Goal: Information Seeking & Learning: Compare options

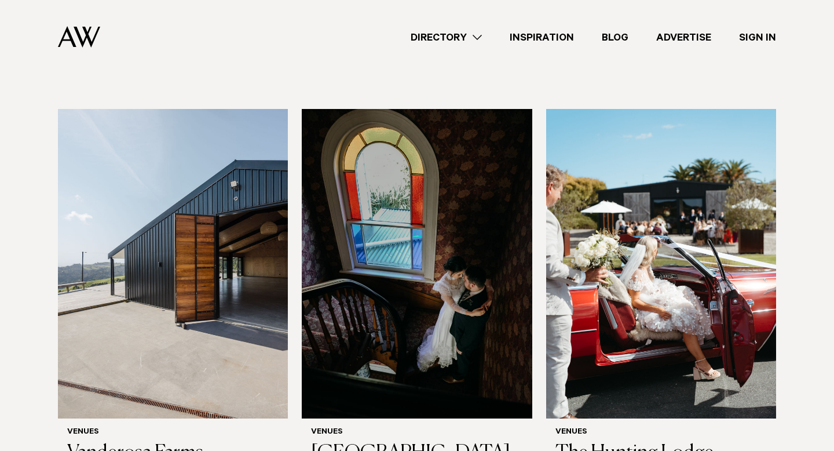
scroll to position [4487, 0]
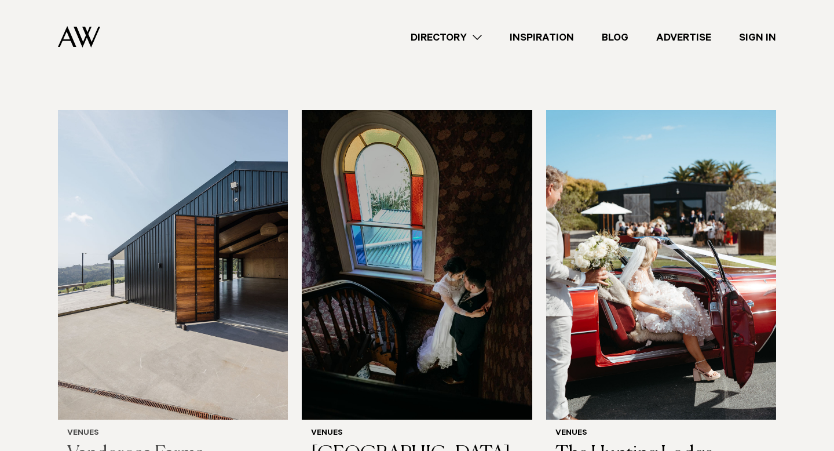
click at [165, 283] on img at bounding box center [173, 264] width 230 height 309
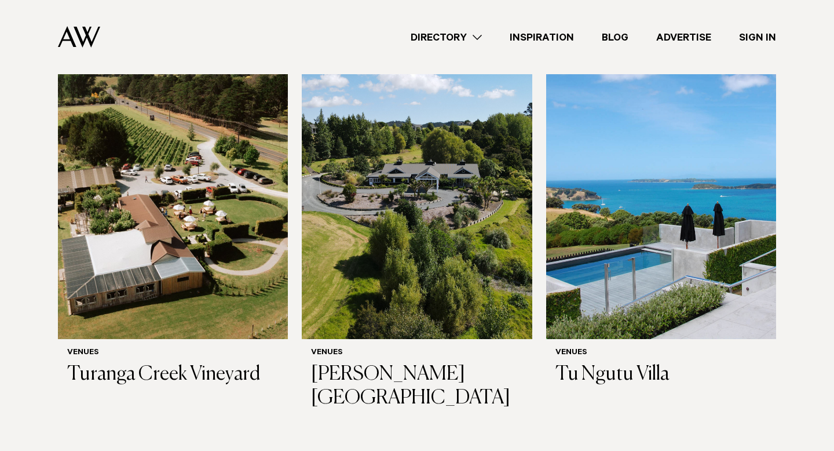
scroll to position [5826, 0]
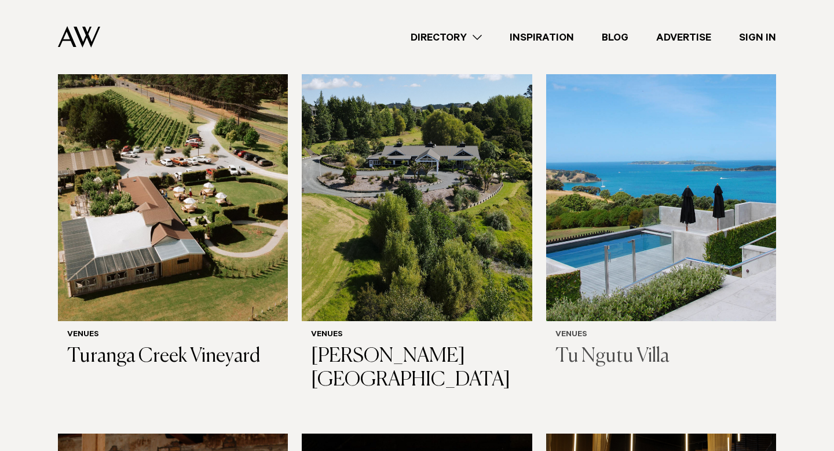
click at [626, 258] on img at bounding box center [661, 166] width 230 height 309
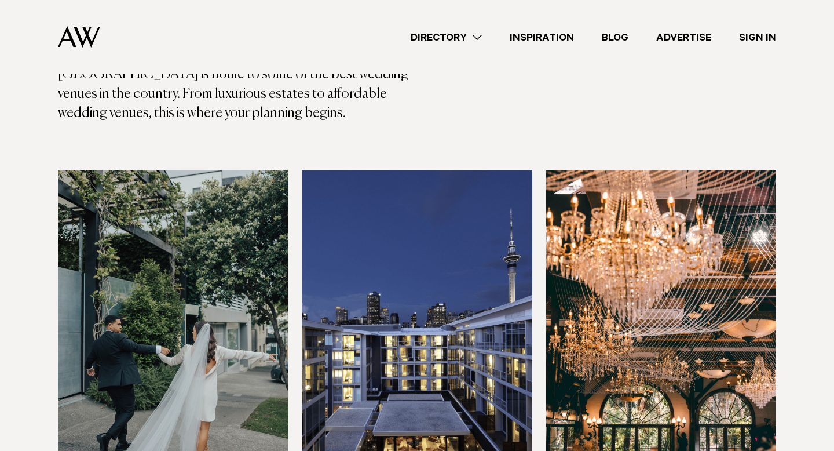
scroll to position [0, 0]
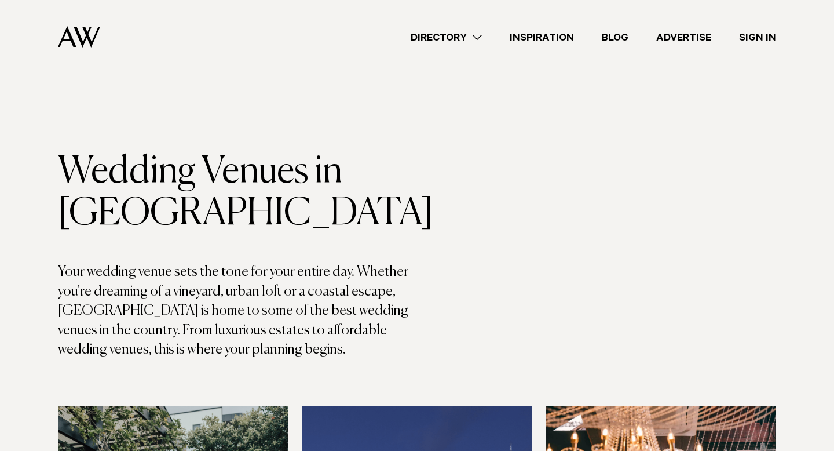
click at [452, 45] on link "Directory" at bounding box center [446, 38] width 99 height 16
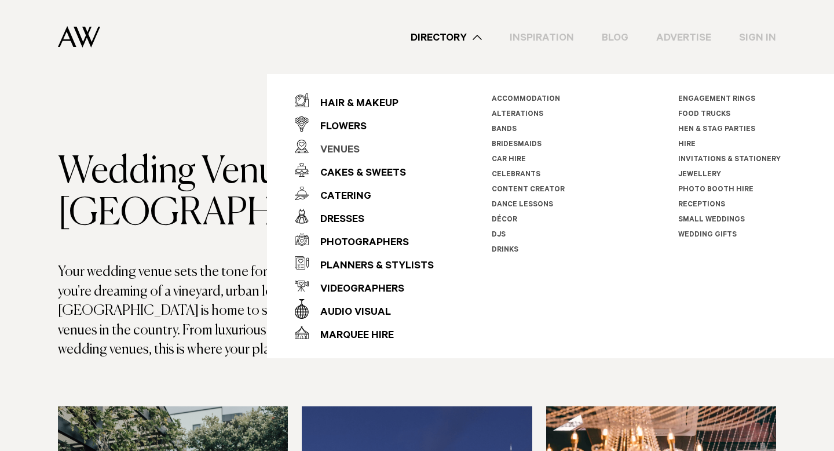
click at [329, 146] on div "Venues" at bounding box center [334, 150] width 51 height 23
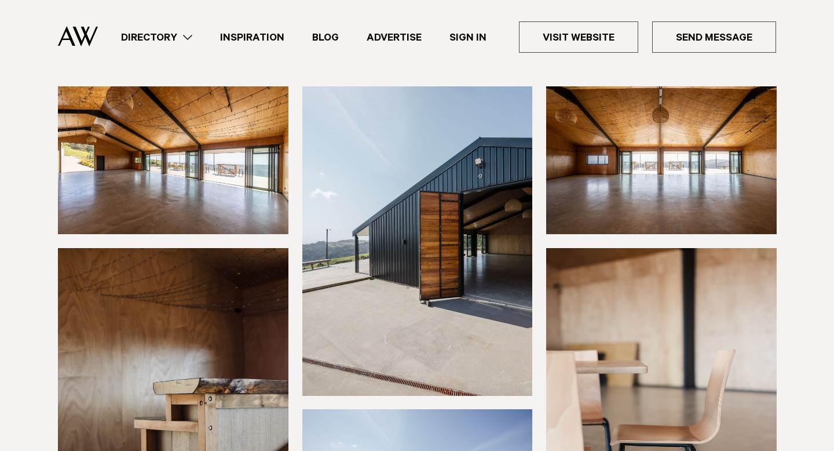
scroll to position [122, 0]
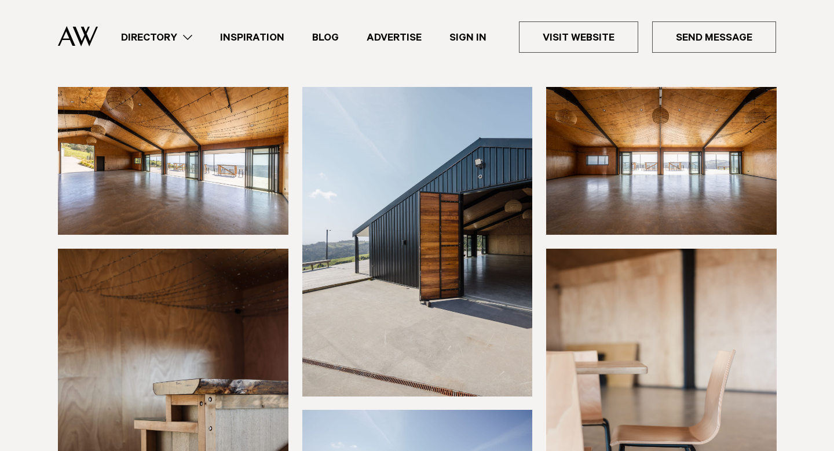
click at [174, 205] on img at bounding box center [173, 161] width 231 height 148
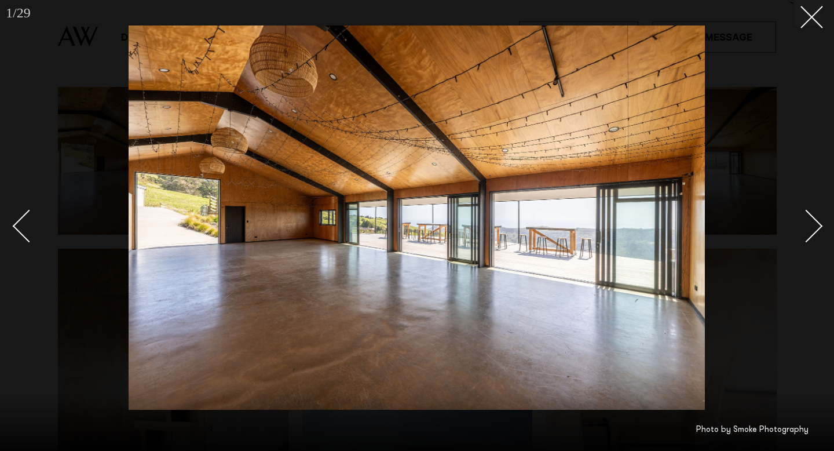
click at [814, 240] on link at bounding box center [800, 225] width 41 height 58
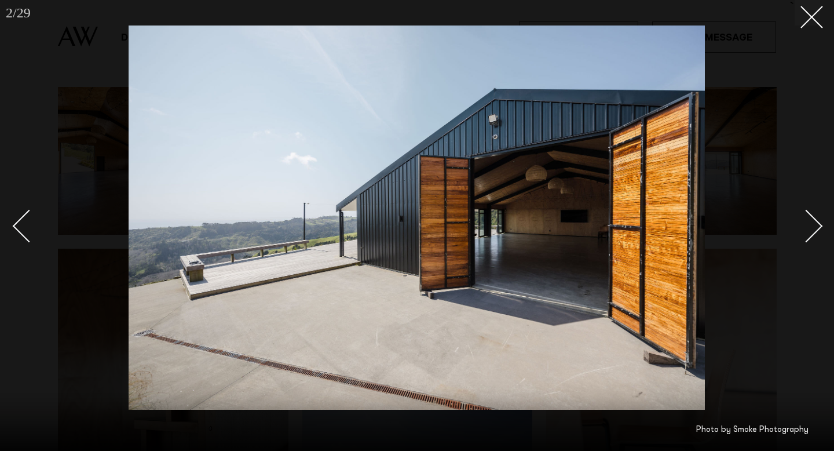
click at [814, 240] on link at bounding box center [800, 225] width 41 height 58
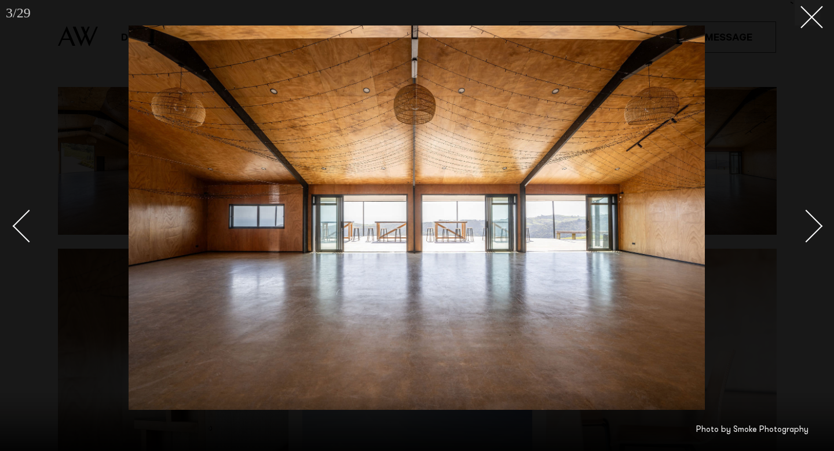
click at [12, 221] on div at bounding box center [417, 225] width 834 height 451
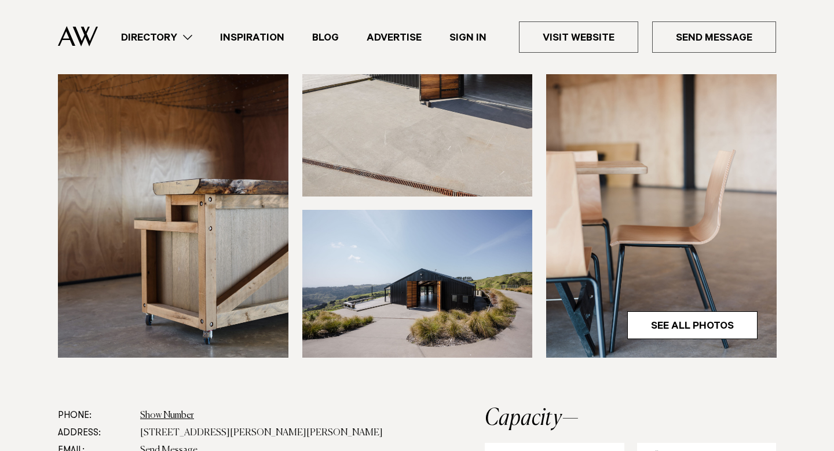
scroll to position [325, 0]
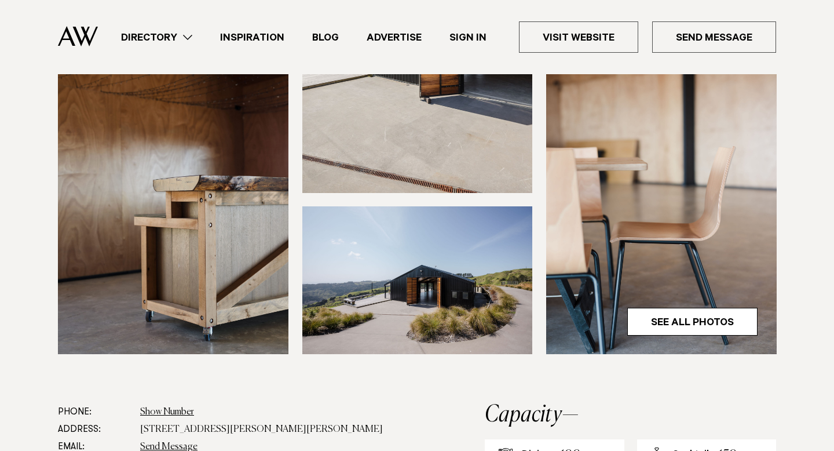
click at [350, 286] on img at bounding box center [417, 280] width 231 height 148
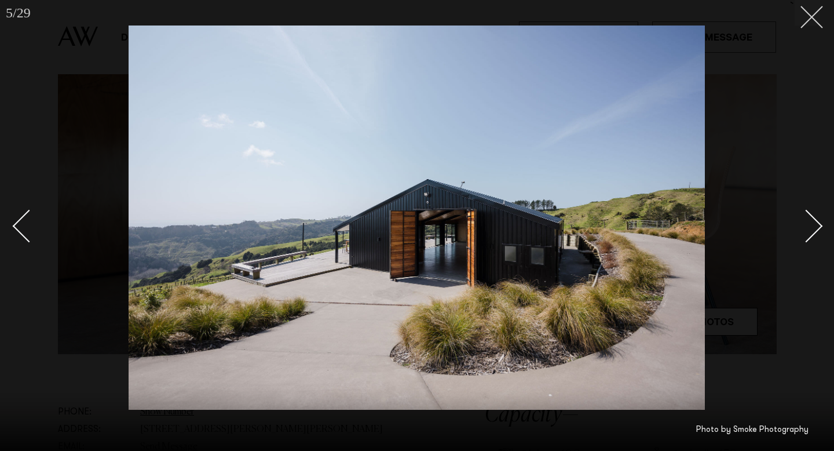
click at [809, 23] on button at bounding box center [807, 12] width 25 height 25
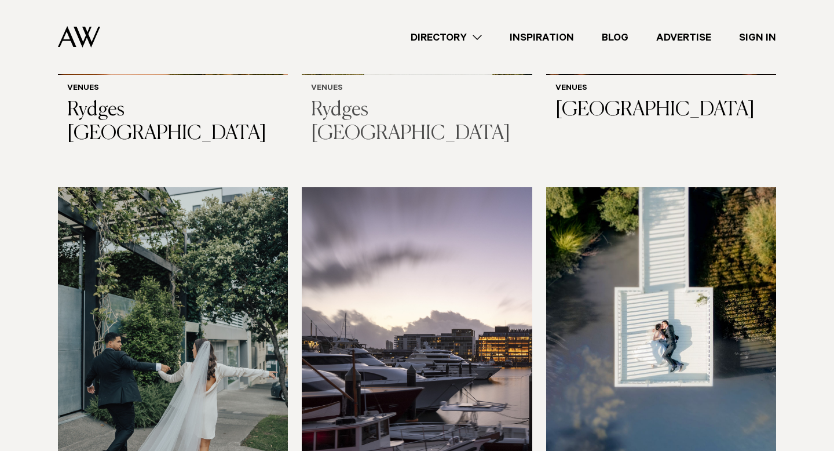
scroll to position [693, 0]
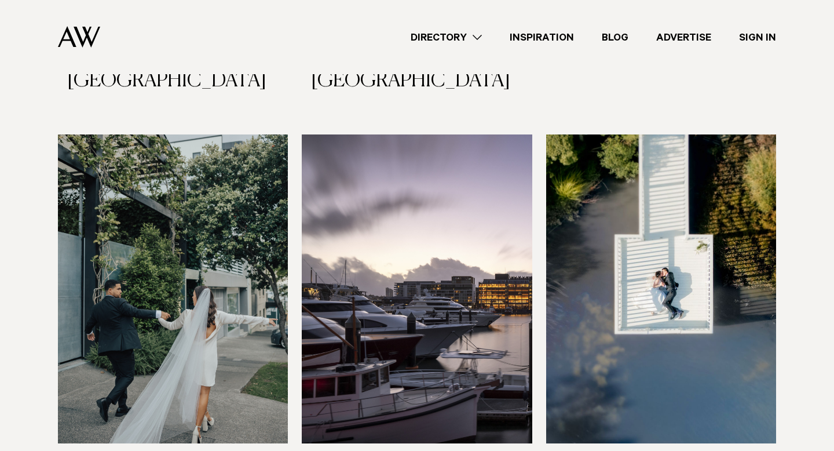
click at [257, 273] on img at bounding box center [173, 288] width 230 height 309
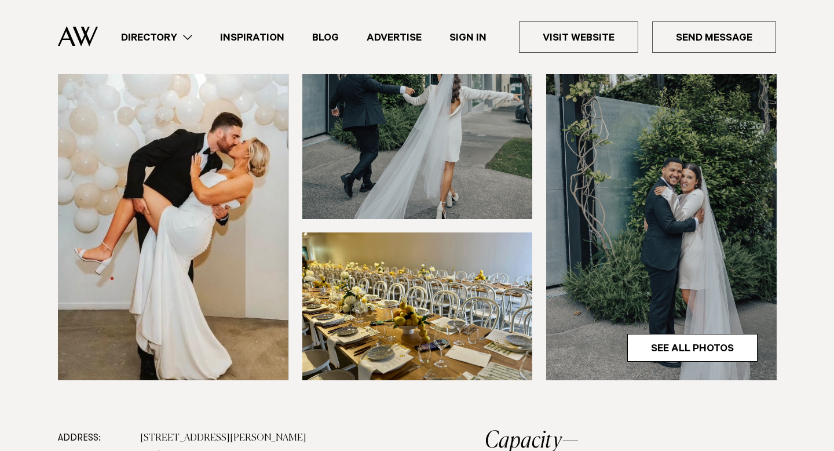
scroll to position [301, 0]
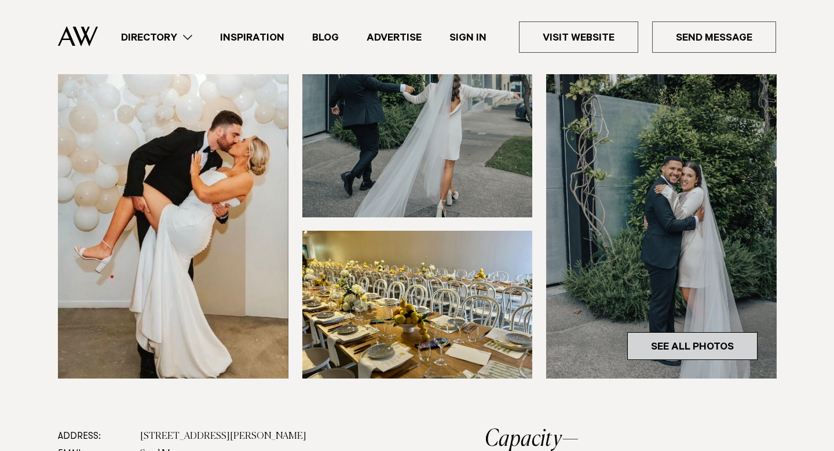
click at [671, 338] on link "See All Photos" at bounding box center [693, 346] width 130 height 28
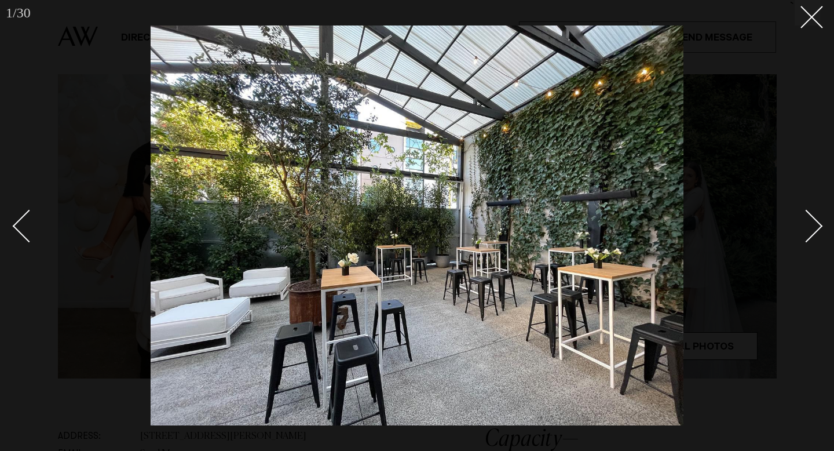
click at [817, 229] on div "Next slide" at bounding box center [806, 226] width 33 height 33
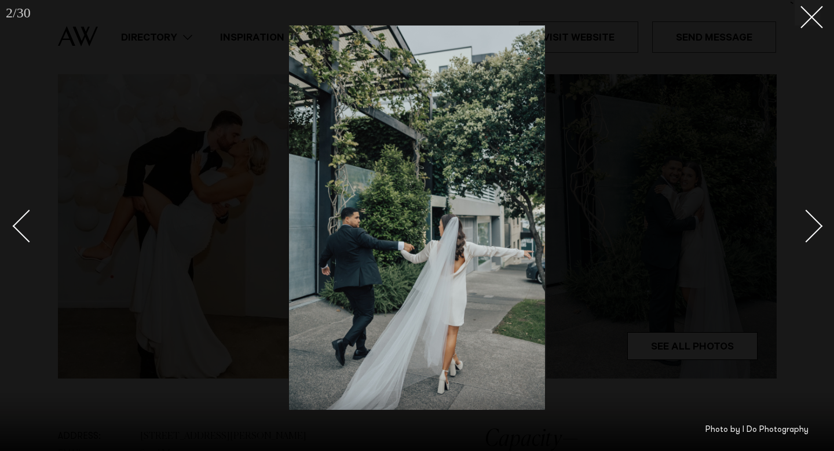
click at [817, 229] on div "Next slide" at bounding box center [806, 226] width 33 height 33
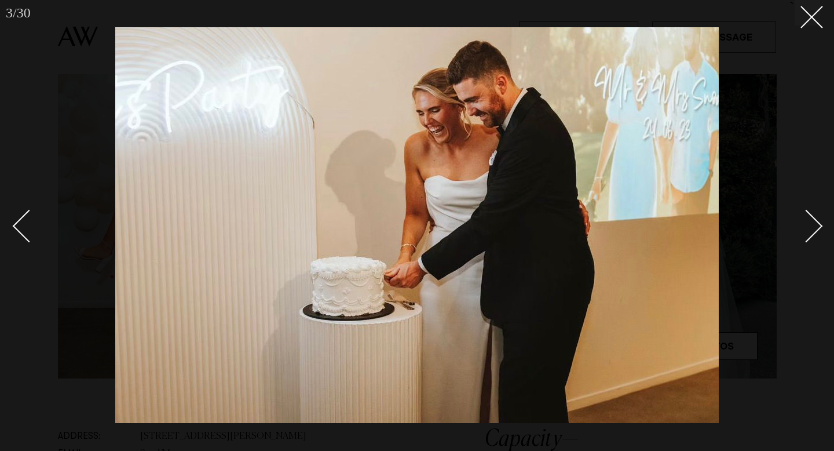
click at [817, 229] on div "Next slide" at bounding box center [806, 226] width 33 height 33
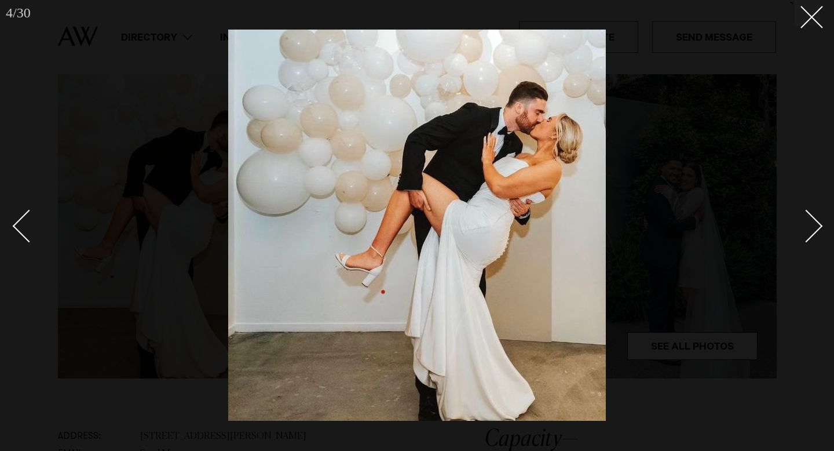
click at [817, 229] on div "Next slide" at bounding box center [806, 226] width 33 height 33
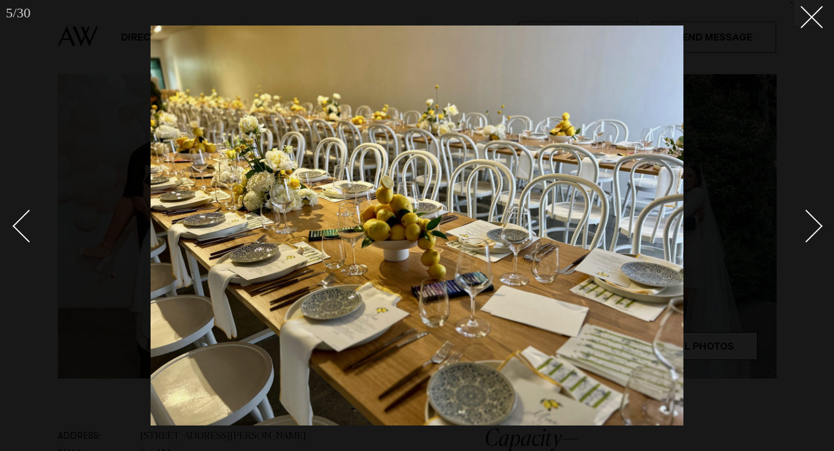
click at [817, 229] on div "Next slide" at bounding box center [806, 226] width 33 height 33
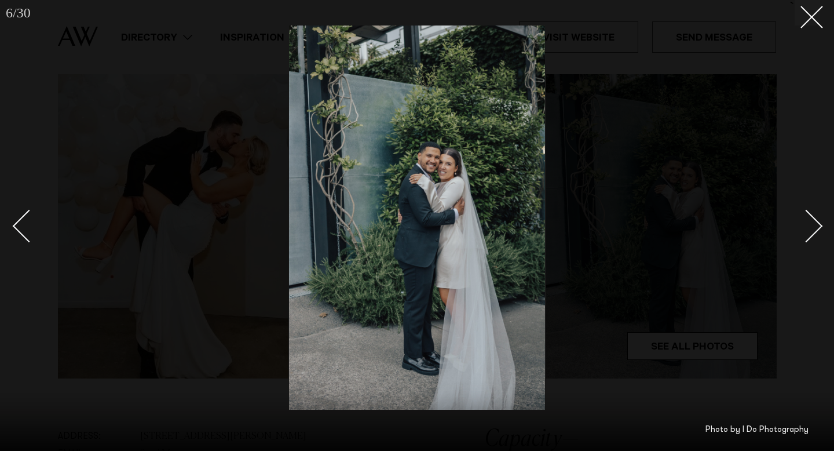
click at [817, 229] on div "Next slide" at bounding box center [806, 226] width 33 height 33
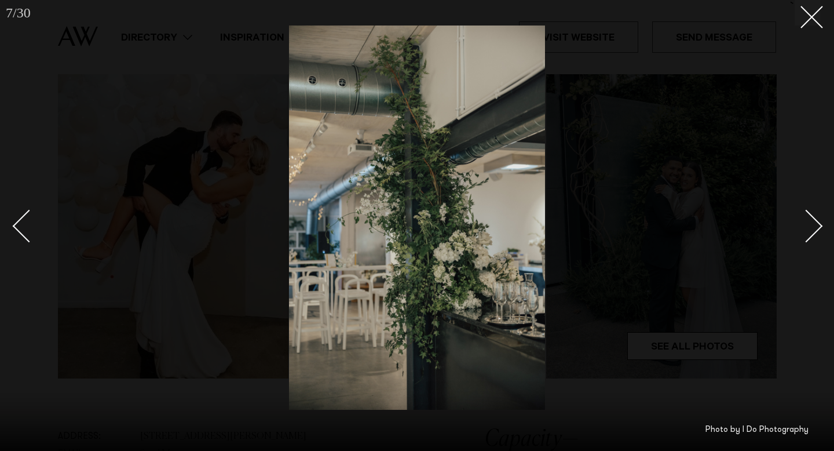
click at [816, 236] on link at bounding box center [800, 225] width 41 height 58
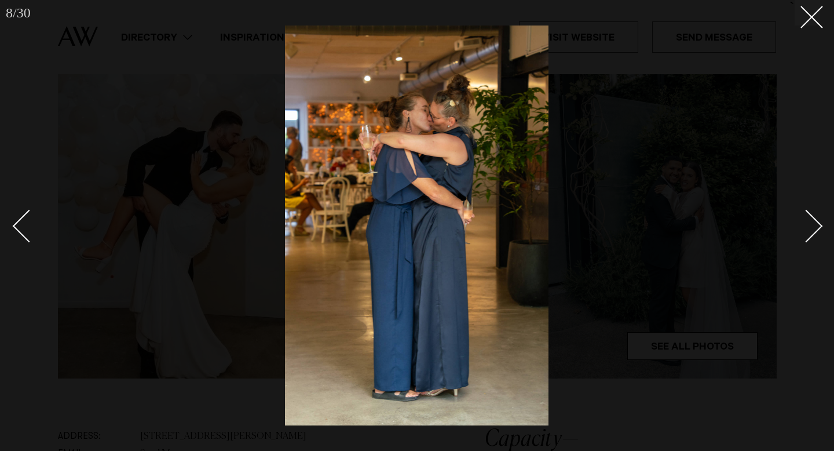
click at [816, 236] on link at bounding box center [800, 225] width 41 height 58
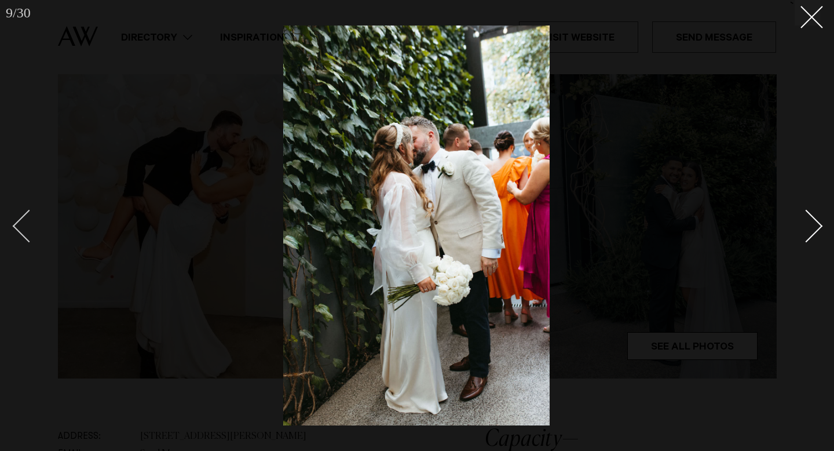
click at [24, 232] on div "Previous slide" at bounding box center [29, 226] width 33 height 33
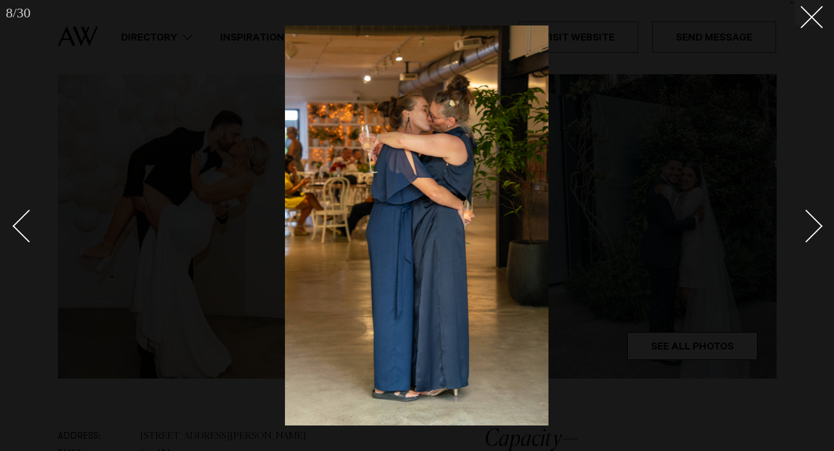
click at [820, 228] on div at bounding box center [417, 225] width 834 height 451
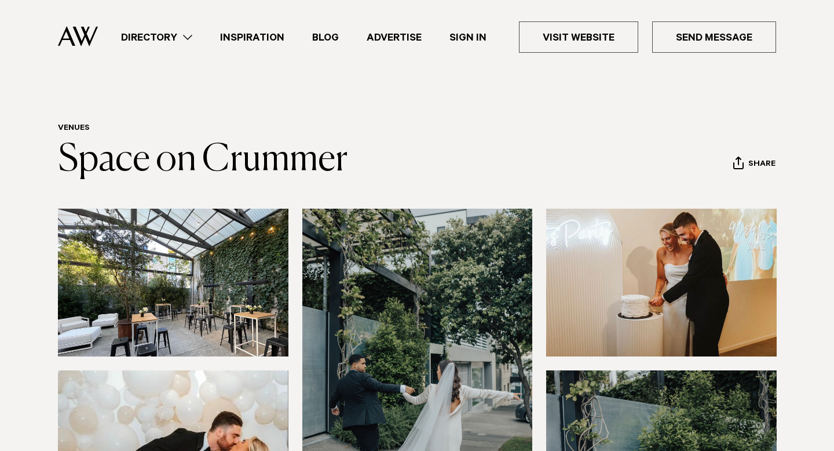
click at [173, 39] on link "Directory" at bounding box center [156, 38] width 99 height 16
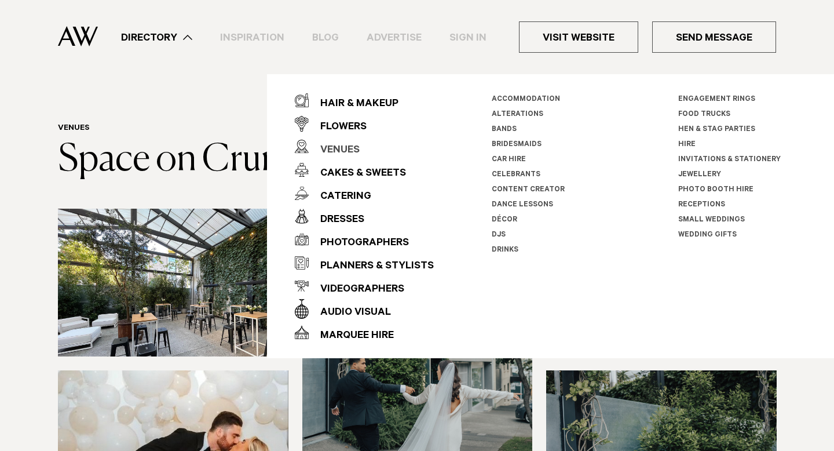
click at [344, 149] on div "Venues" at bounding box center [334, 150] width 51 height 23
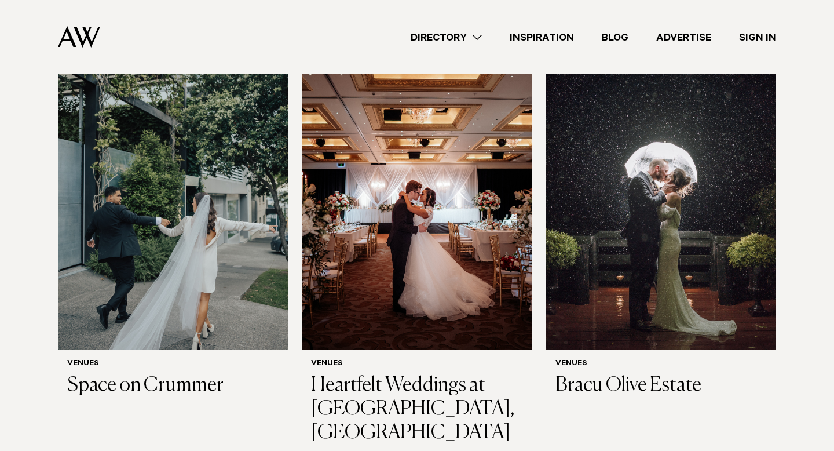
scroll to position [2450, 0]
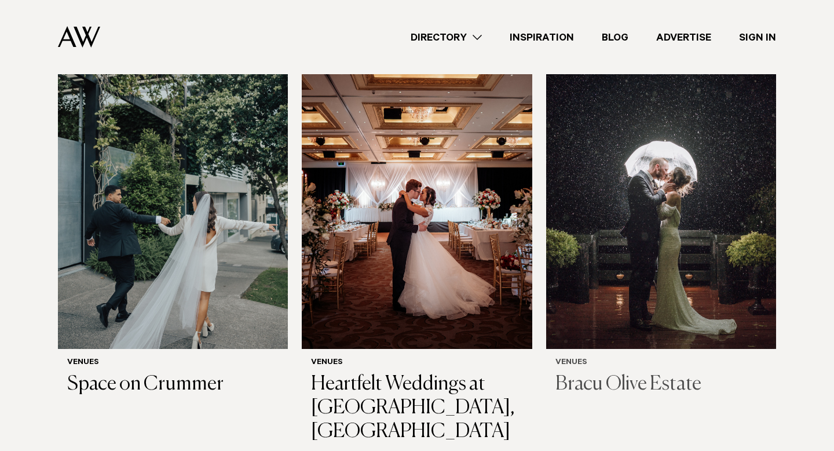
click at [612, 227] on img at bounding box center [661, 194] width 230 height 309
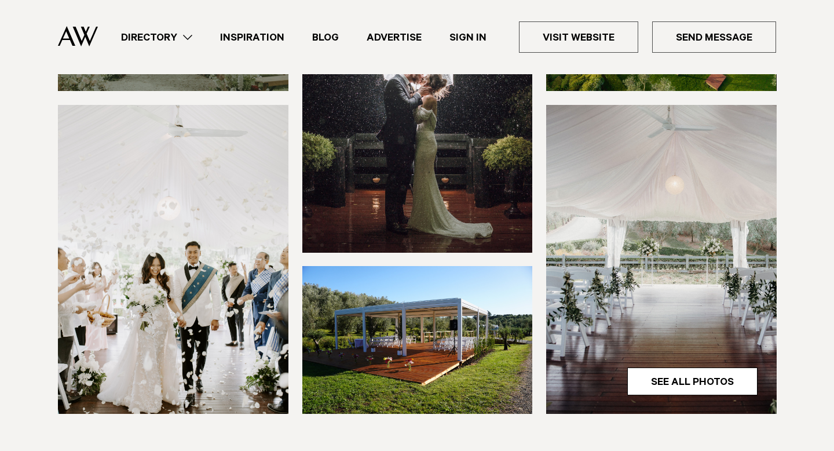
scroll to position [294, 0]
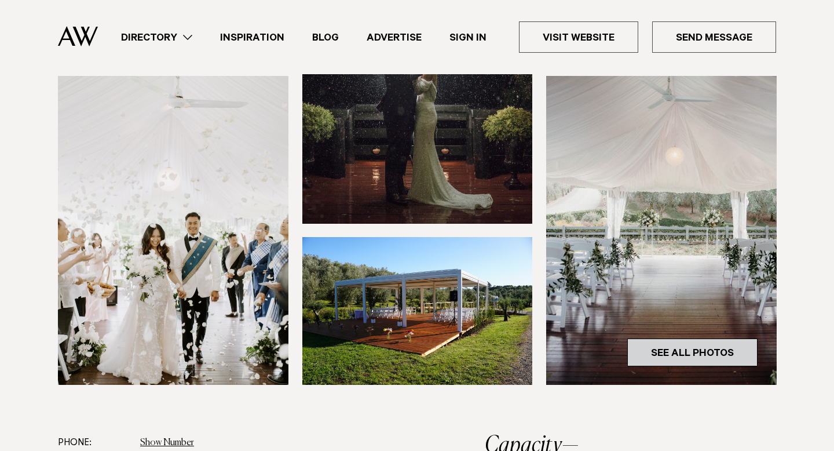
click at [674, 357] on link "See All Photos" at bounding box center [693, 352] width 130 height 28
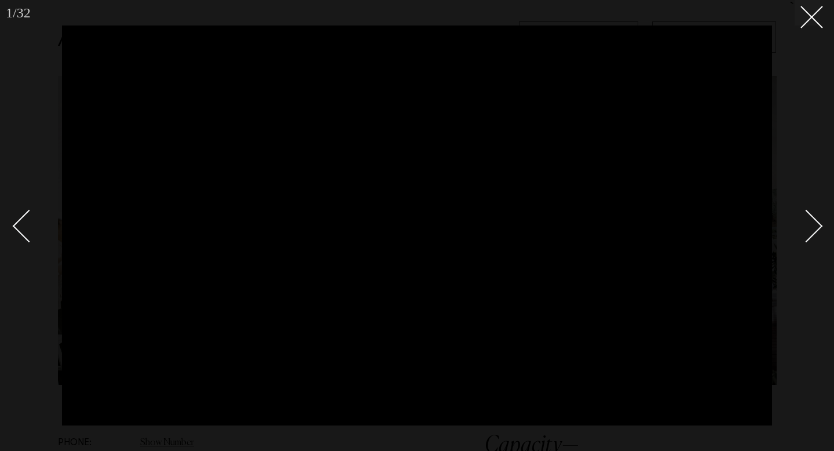
click at [811, 224] on div "Next slide" at bounding box center [806, 226] width 33 height 33
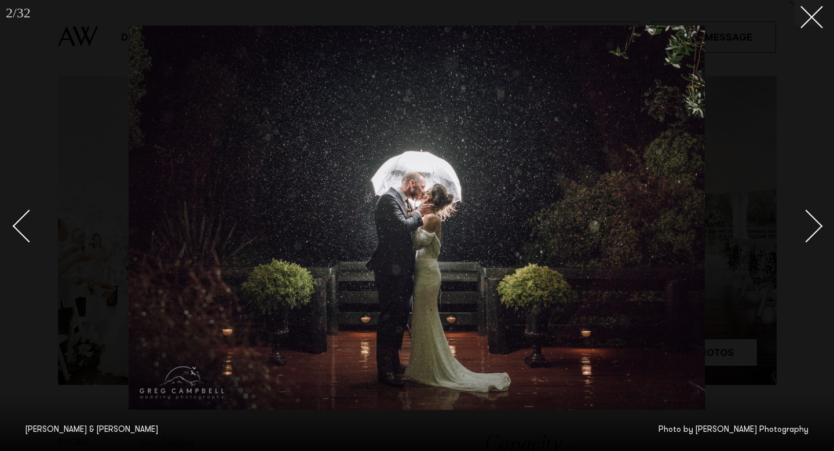
click at [813, 224] on div "Next slide" at bounding box center [806, 226] width 33 height 33
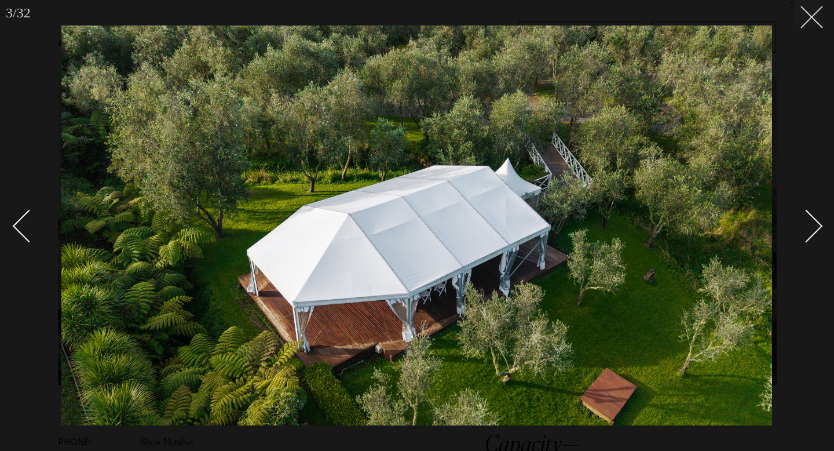
click at [811, 19] on line at bounding box center [811, 16] width 21 height 21
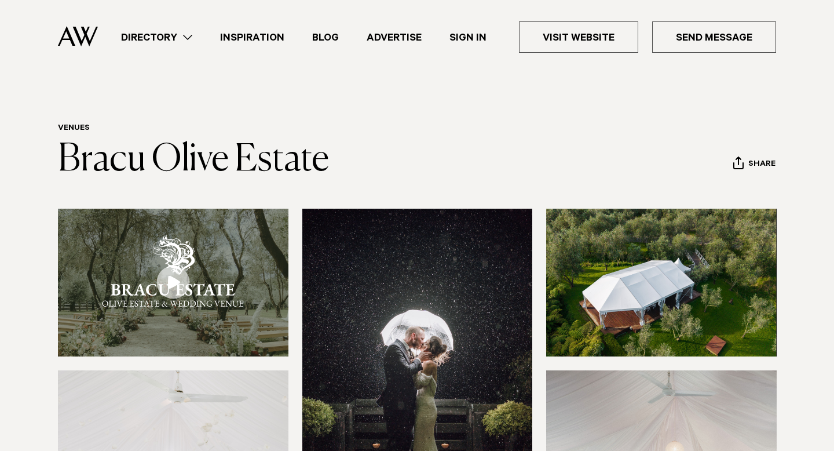
click at [173, 50] on ul "Directory Hair & Makeup Flowers Venues Cakes & Sweets" at bounding box center [441, 36] width 669 height 31
click at [169, 42] on link "Directory" at bounding box center [156, 38] width 99 height 16
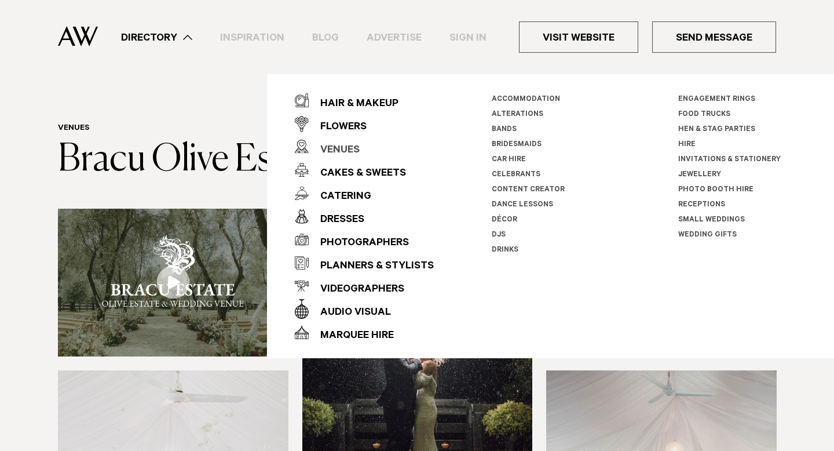
click at [338, 153] on div "Venues" at bounding box center [334, 150] width 51 height 23
